Goal: Information Seeking & Learning: Learn about a topic

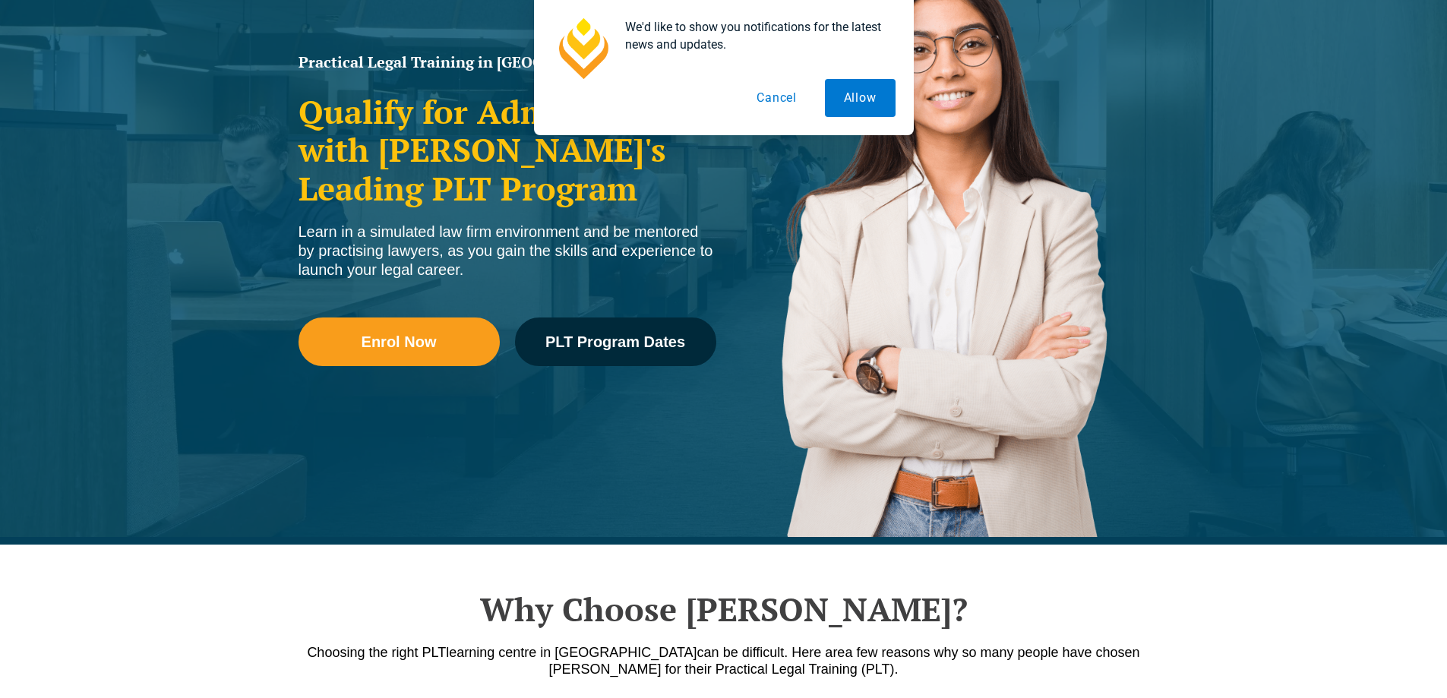
scroll to position [228, 0]
click at [854, 106] on button "Allow" at bounding box center [860, 98] width 71 height 38
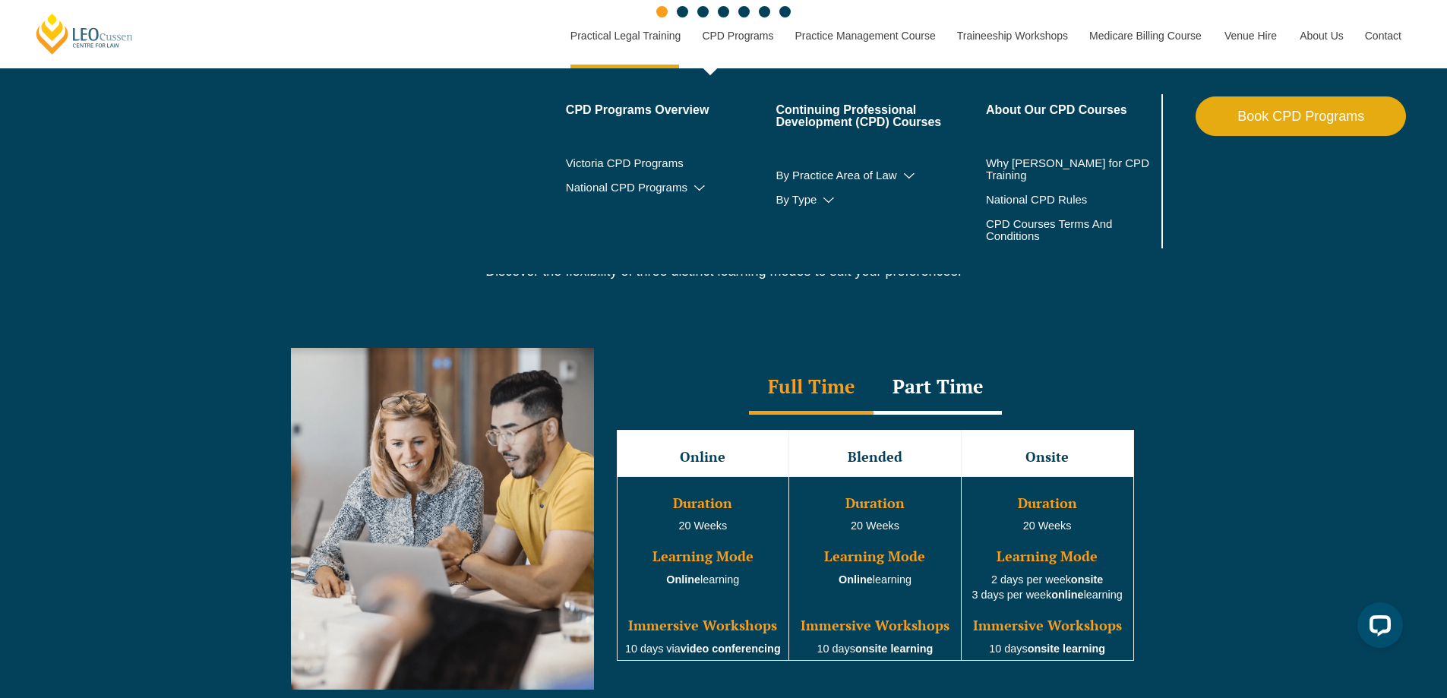
scroll to position [0, 0]
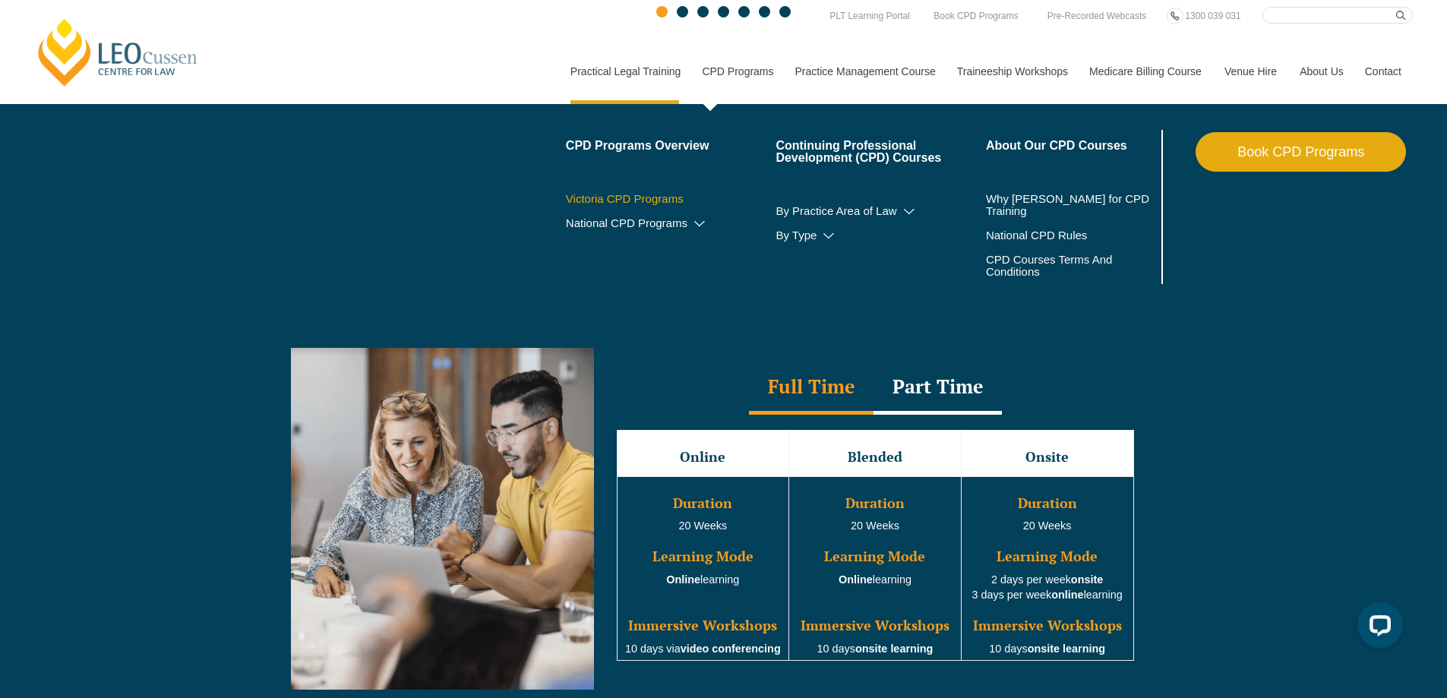
click at [652, 197] on link "Victoria CPD Programs" at bounding box center [671, 199] width 210 height 12
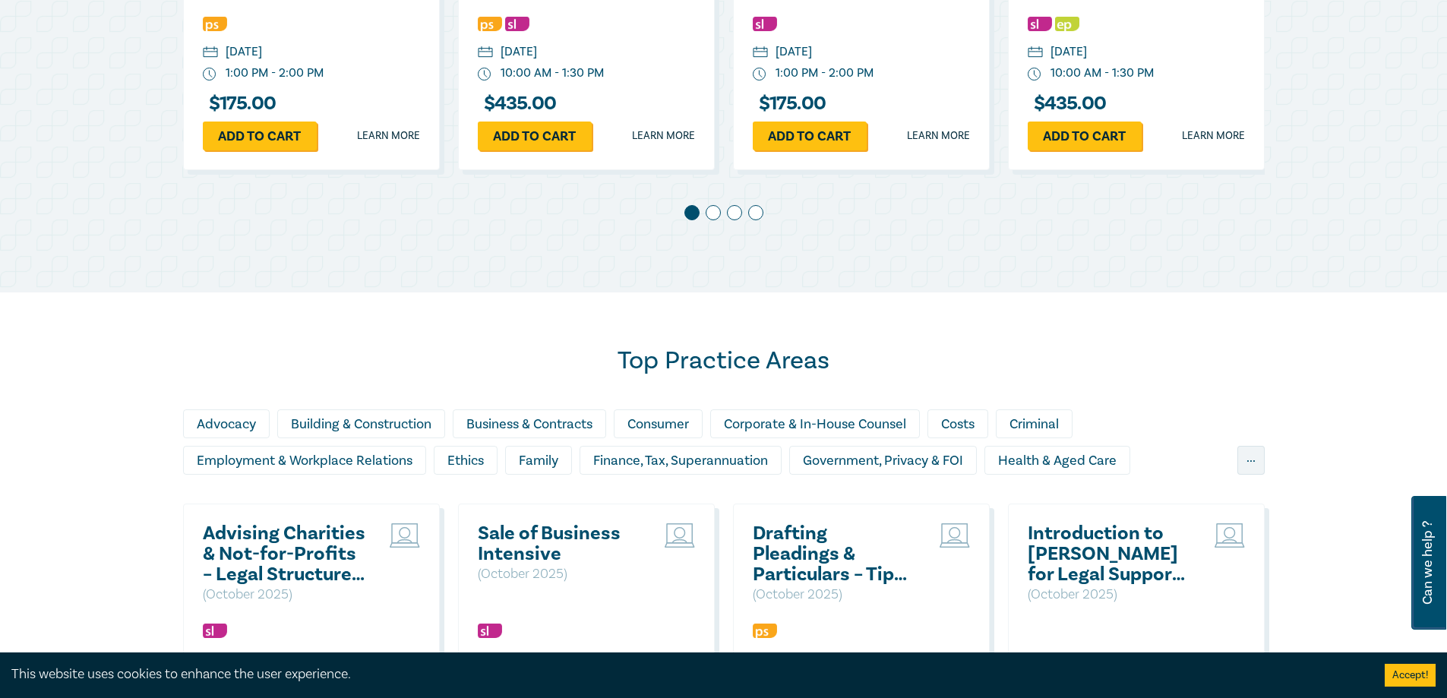
scroll to position [1291, 0]
